Goal: Navigation & Orientation: Find specific page/section

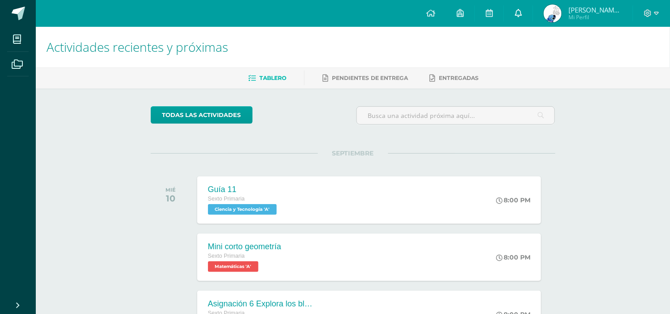
click at [512, 15] on link at bounding box center [518, 13] width 29 height 27
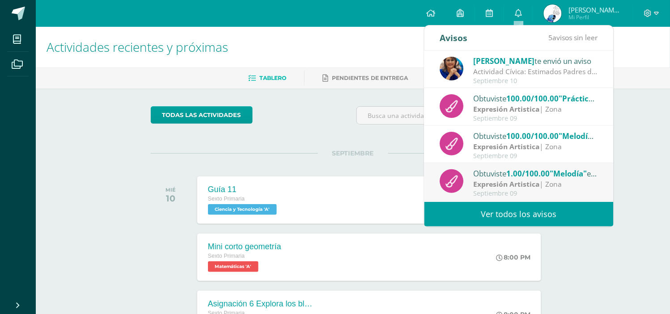
click at [512, 61] on span "[PERSON_NAME]" at bounding box center [503, 61] width 61 height 10
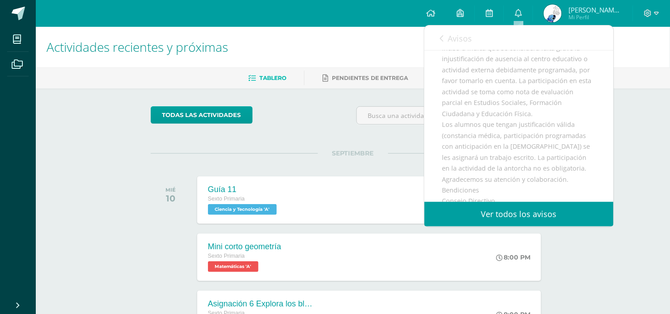
scroll to position [270, 0]
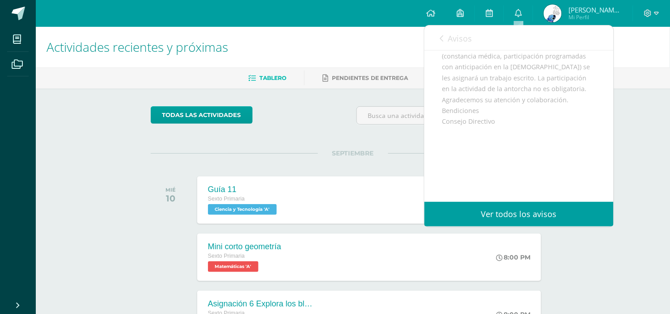
click at [335, 124] on div "todas las Actividades" at bounding box center [353, 118] width 412 height 25
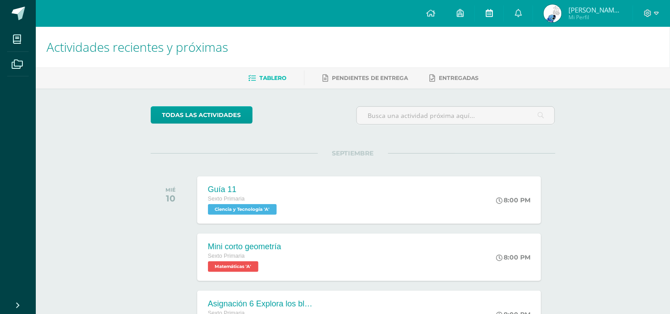
click at [488, 12] on icon at bounding box center [488, 13] width 7 height 8
